Goal: Information Seeking & Learning: Find specific fact

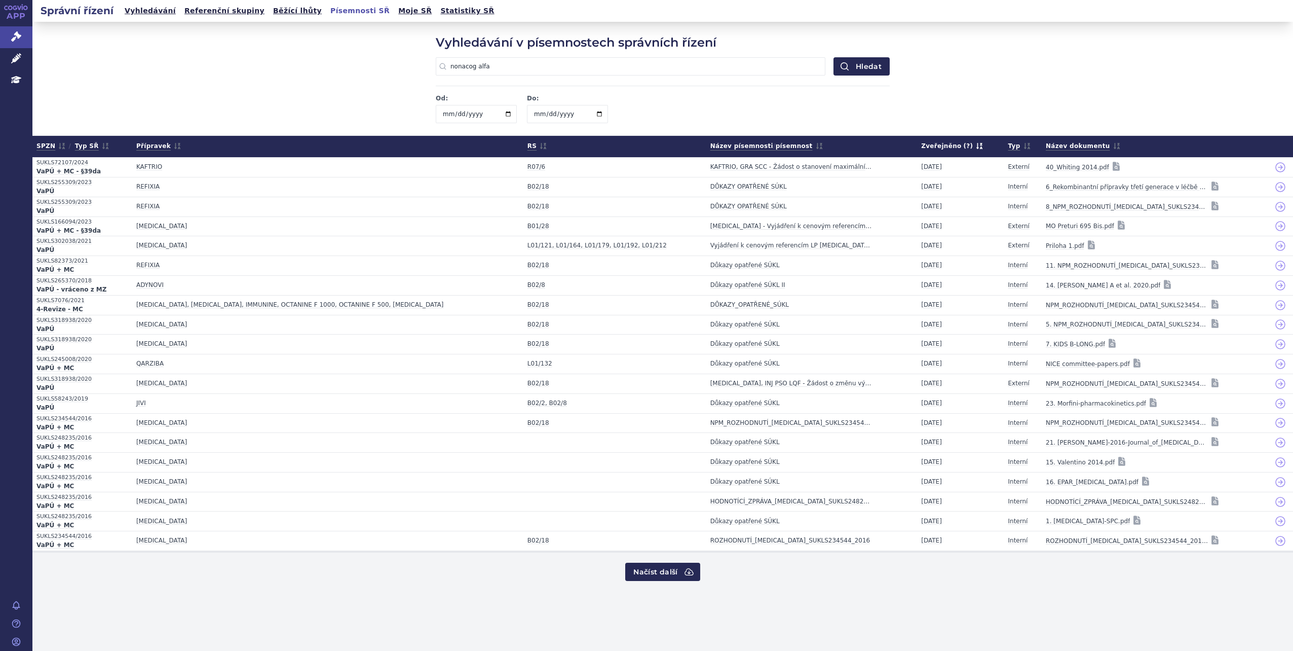
click at [136, 11] on link "Vyhledávání" at bounding box center [150, 11] width 57 height 14
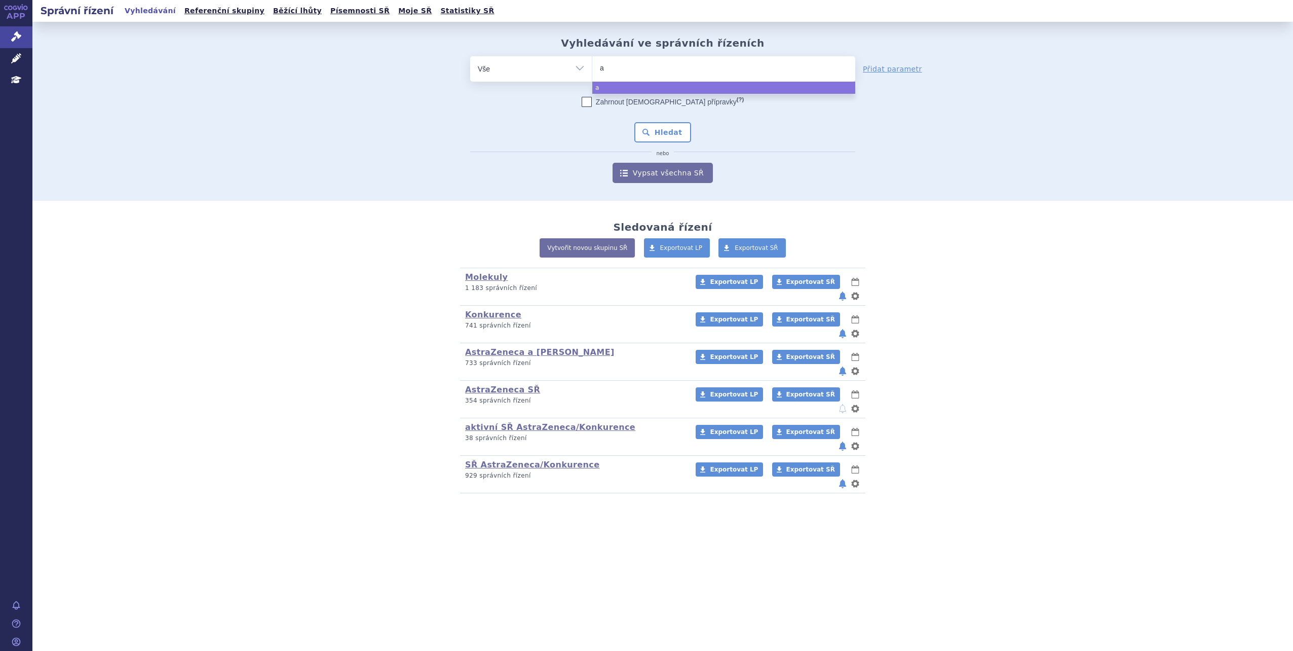
type input "ad"
type input "adr"
type input "ad"
type input "a"
type input "im"
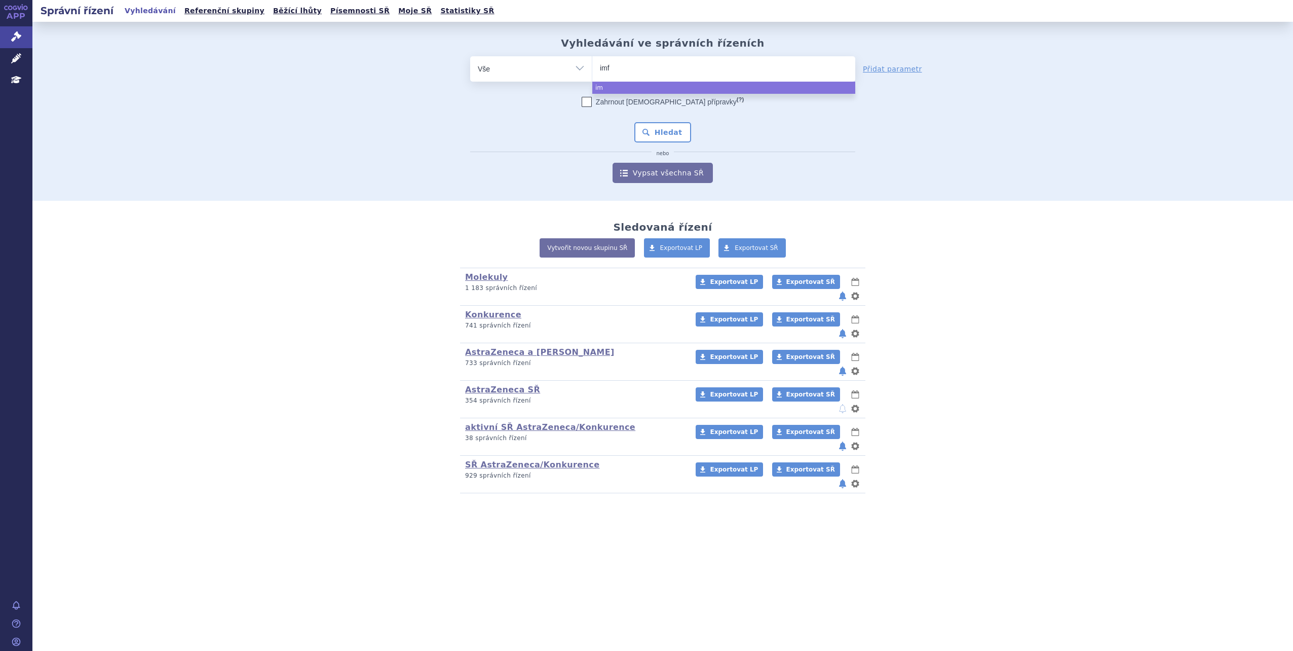
type input "imfi"
type input "imfin"
type input "imfint"
type input "imfinti"
select select "imfinti"
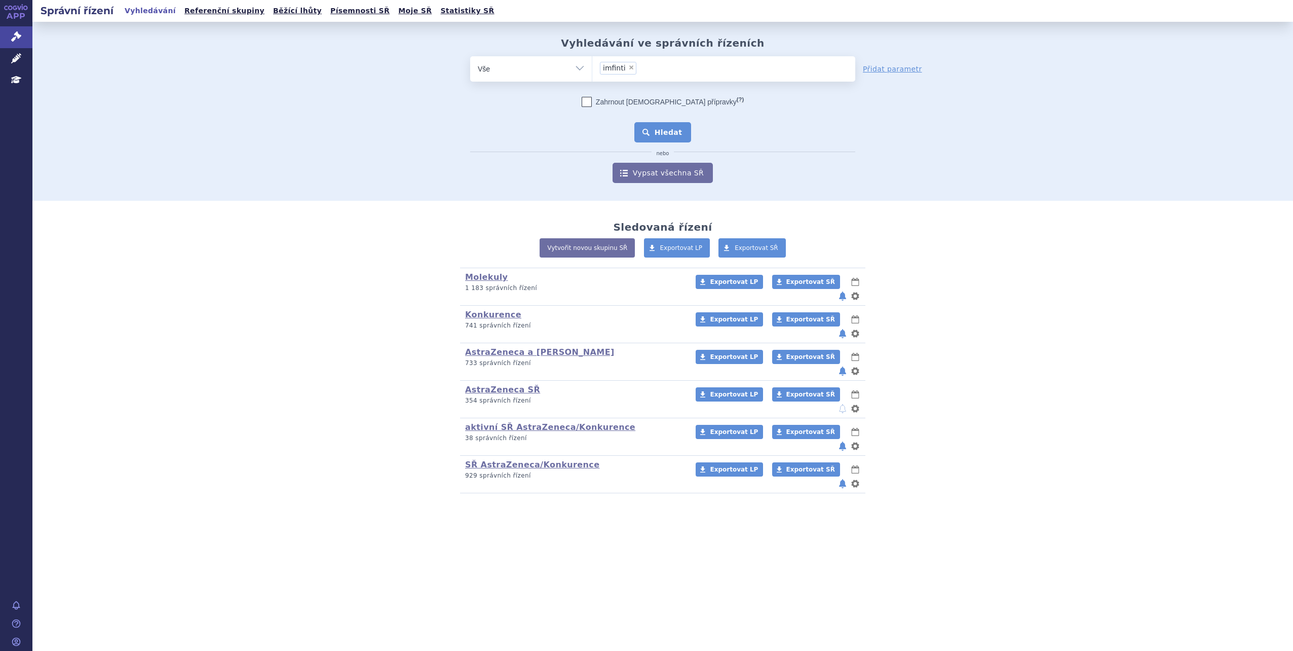
click at [676, 133] on button "Hledat" at bounding box center [662, 132] width 57 height 20
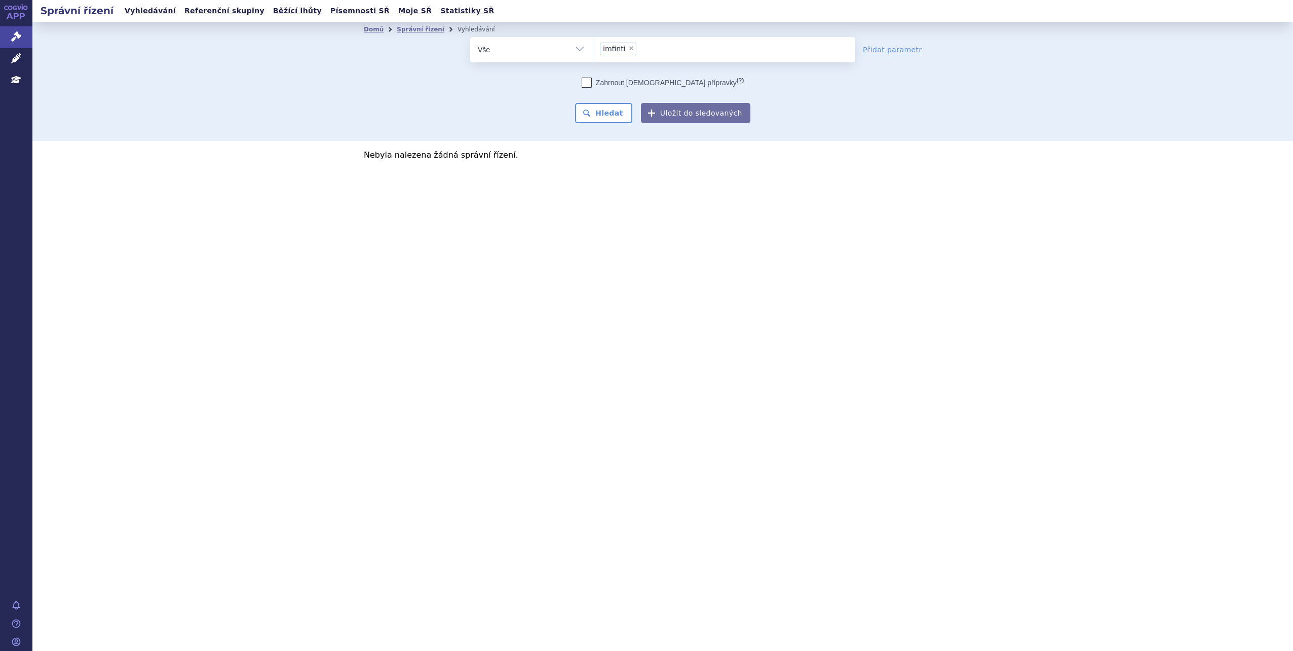
click at [631, 49] on span "×" at bounding box center [631, 48] width 6 height 6
click at [592, 49] on select "imfinti" at bounding box center [592, 48] width 1 height 25
select select
type input "im"
type input "imfi"
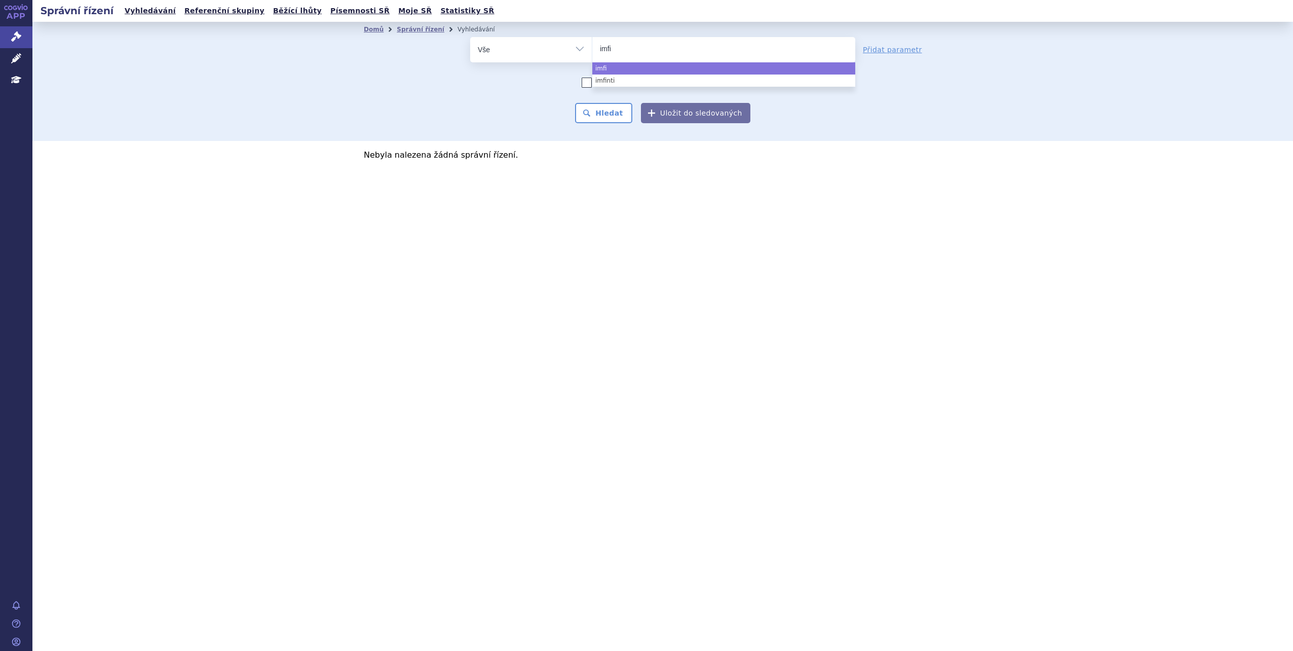
type input "imfin"
type input "imfinz"
type input "imfinzi"
select select "imfinzi"
drag, startPoint x: 619, startPoint y: 114, endPoint x: 622, endPoint y: 107, distance: 7.1
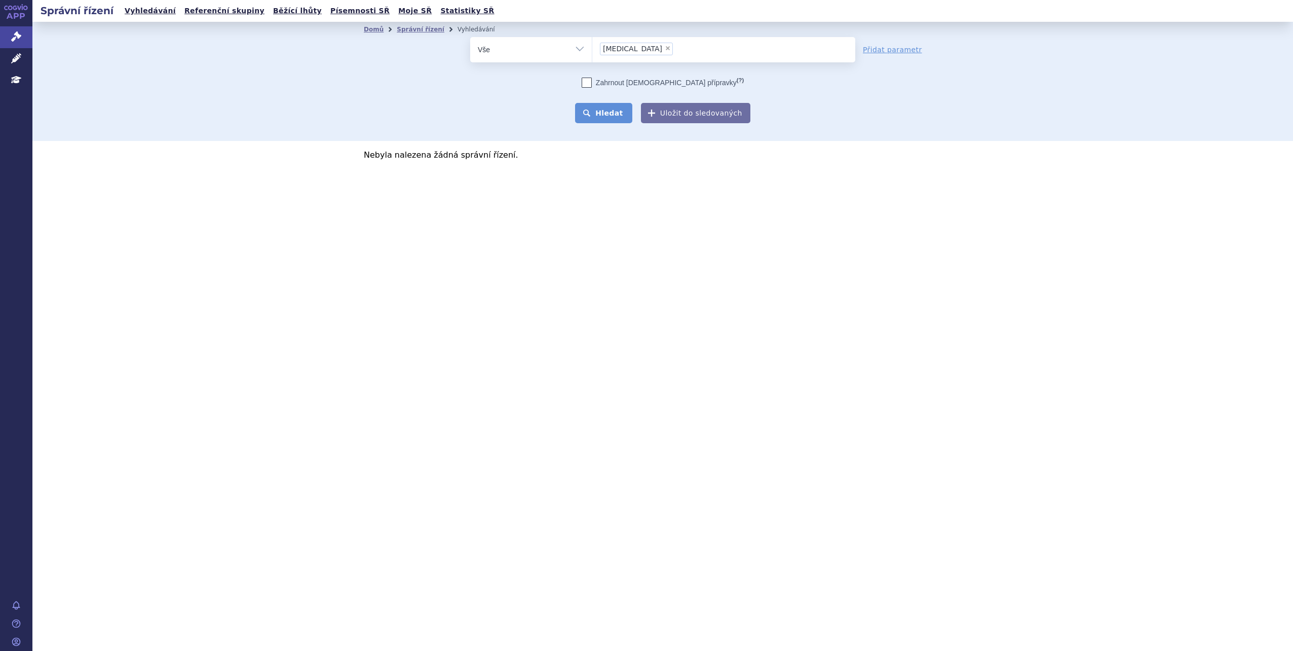
click at [621, 109] on button "Hledat" at bounding box center [603, 113] width 57 height 20
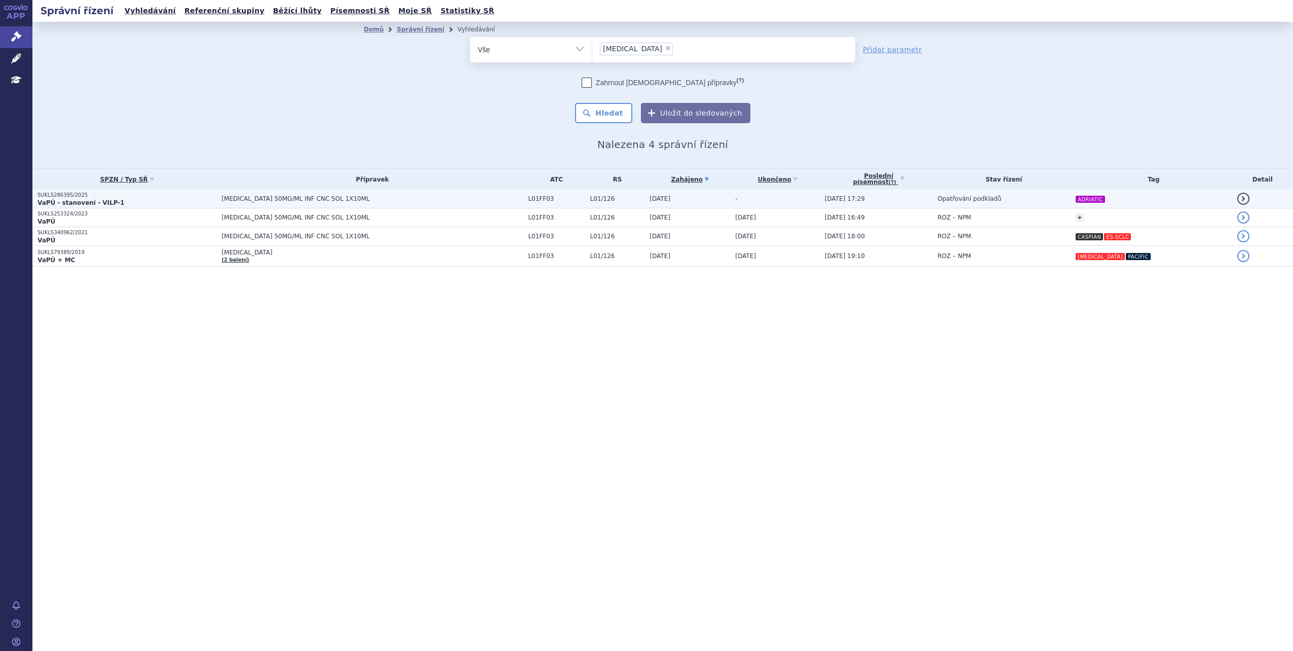
click at [460, 201] on span "IMFINZI 50MG/ML INF CNC SOL 1X10ML" at bounding box center [347, 198] width 253 height 7
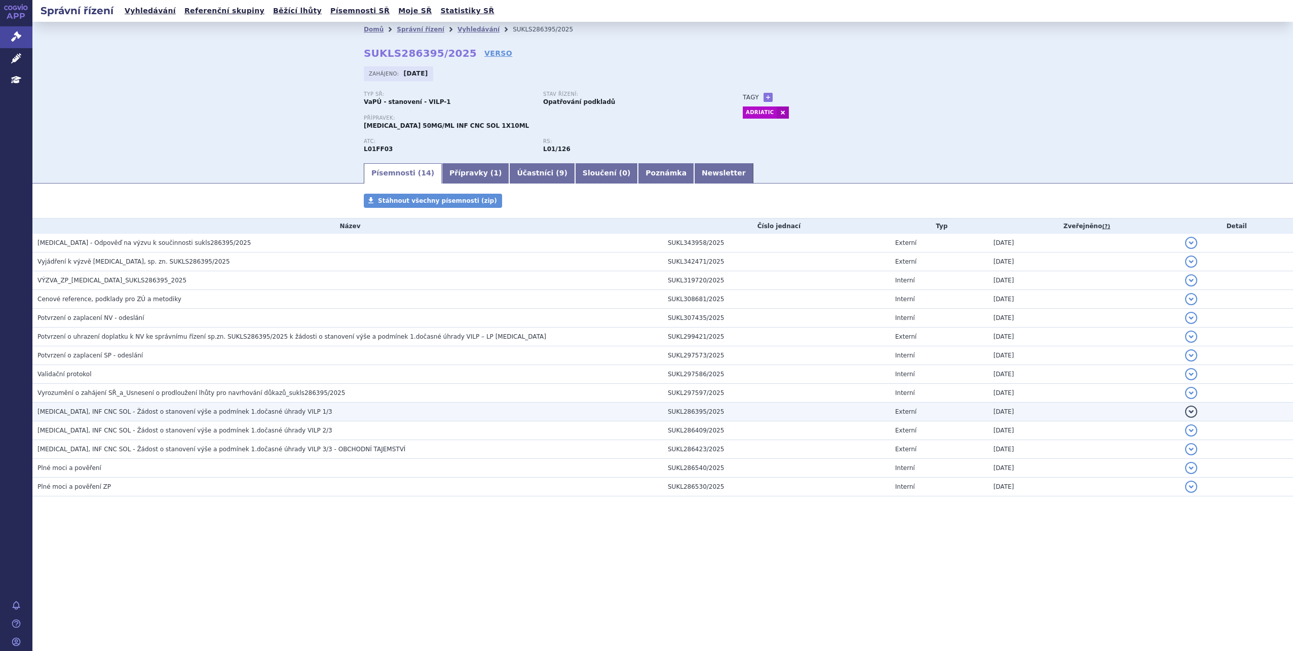
click at [299, 406] on h3 "[MEDICAL_DATA], INF CNC SOL - Žádost o stanovení výše a podmínek 1.dočasné úhra…" at bounding box center [349, 411] width 625 height 10
